Goal: Task Accomplishment & Management: Complete application form

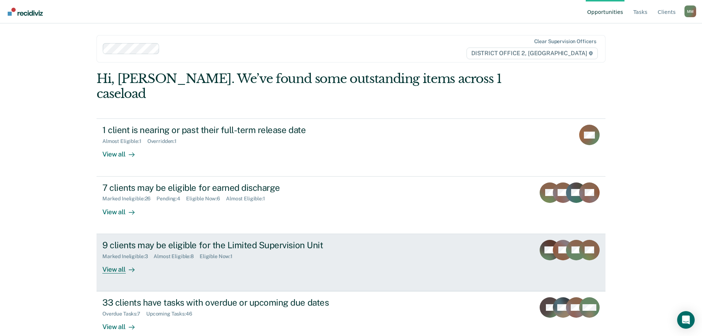
click at [149, 250] on div "Marked Ineligible : 3 Almost Eligible : 8 Eligible Now : 1" at bounding box center [230, 254] width 257 height 9
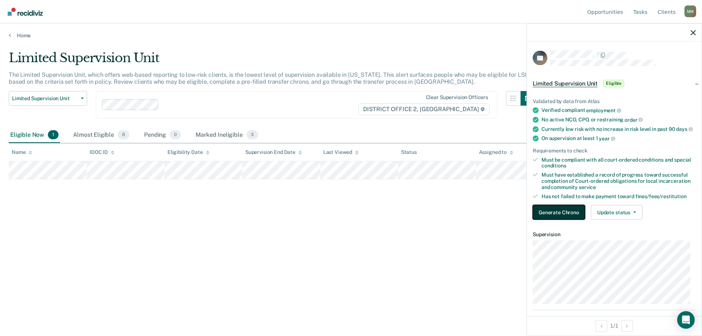
click at [567, 215] on button "Generate Chrono" at bounding box center [559, 212] width 52 height 15
